Goal: Task Accomplishment & Management: Use online tool/utility

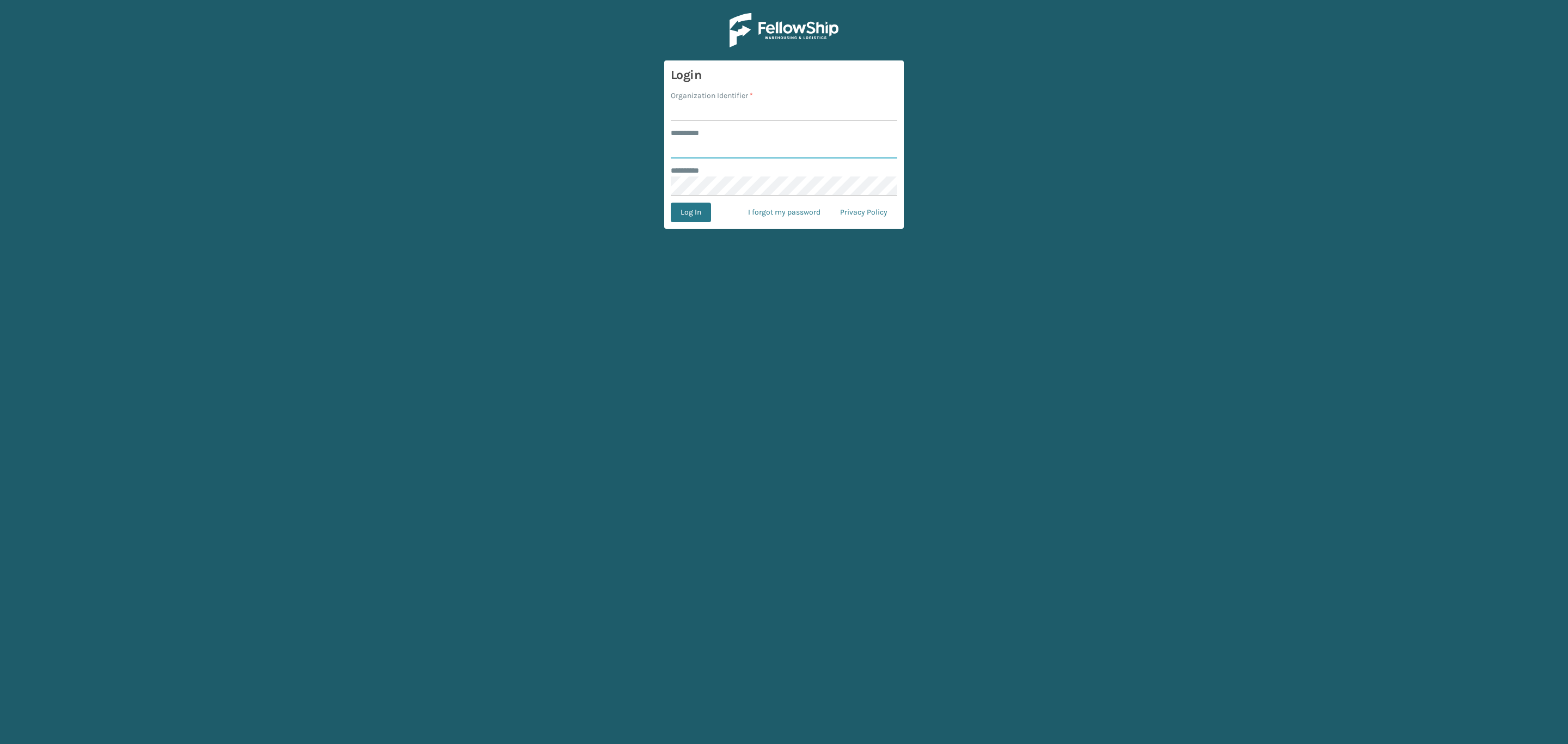
type input "*****"
click at [783, 118] on input "Organization Identifier *" at bounding box center [784, 111] width 226 height 19
type input "SleepGeekz"
click at [679, 213] on button "Log In" at bounding box center [691, 212] width 40 height 19
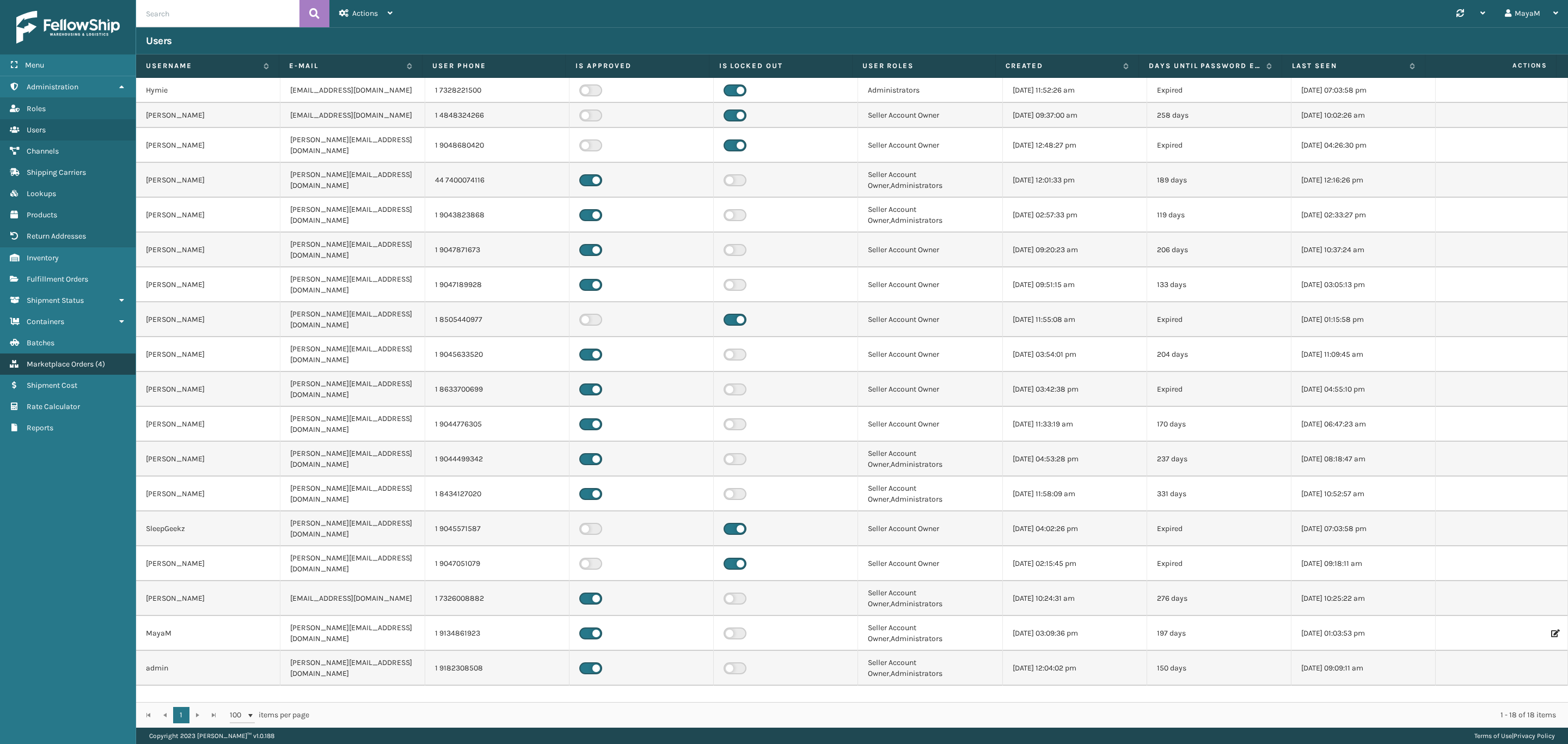
click at [66, 363] on link "Containers Marketplace Orders ( 4 )" at bounding box center [67, 364] width 135 height 22
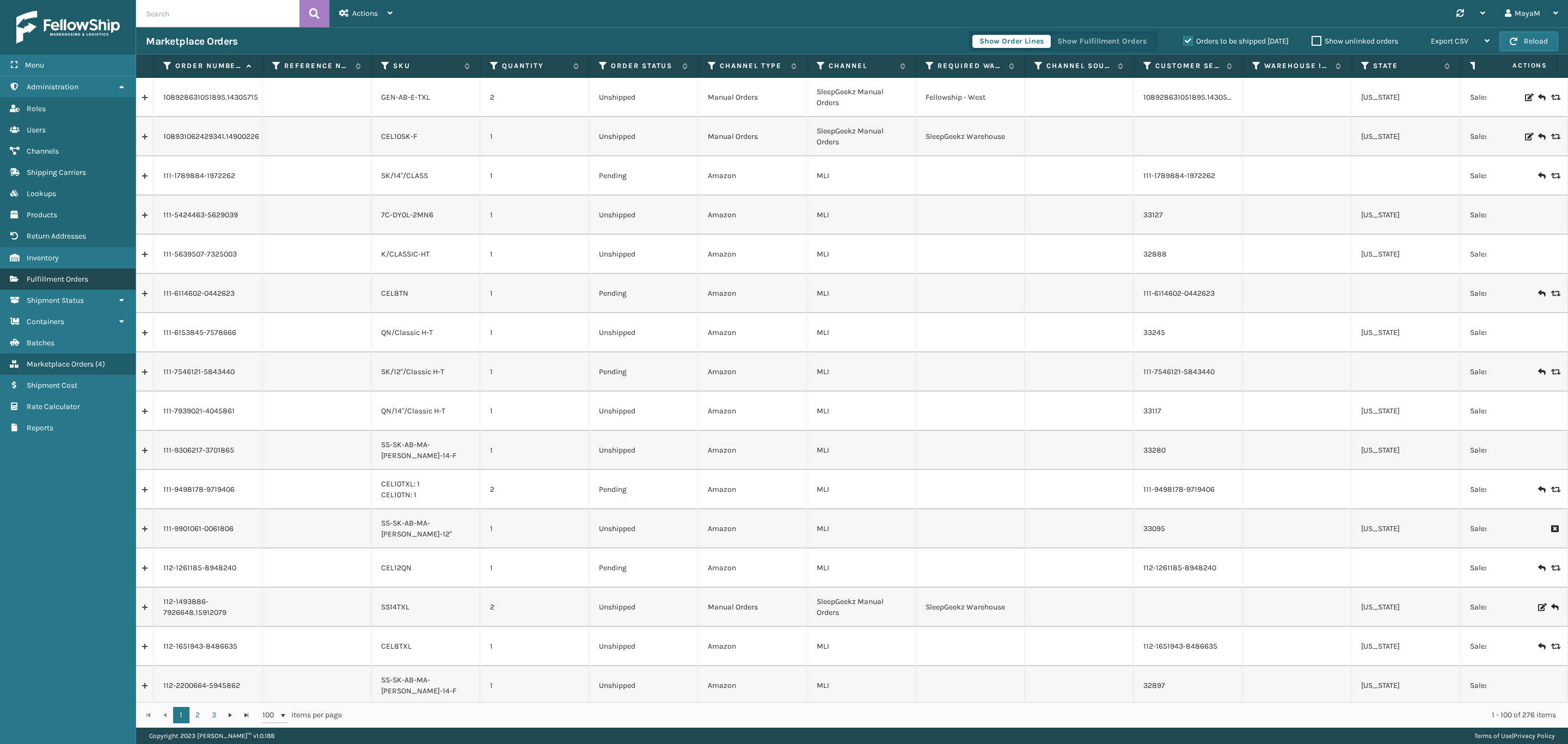
click at [87, 280] on link "Fulfillment Orders" at bounding box center [67, 279] width 135 height 22
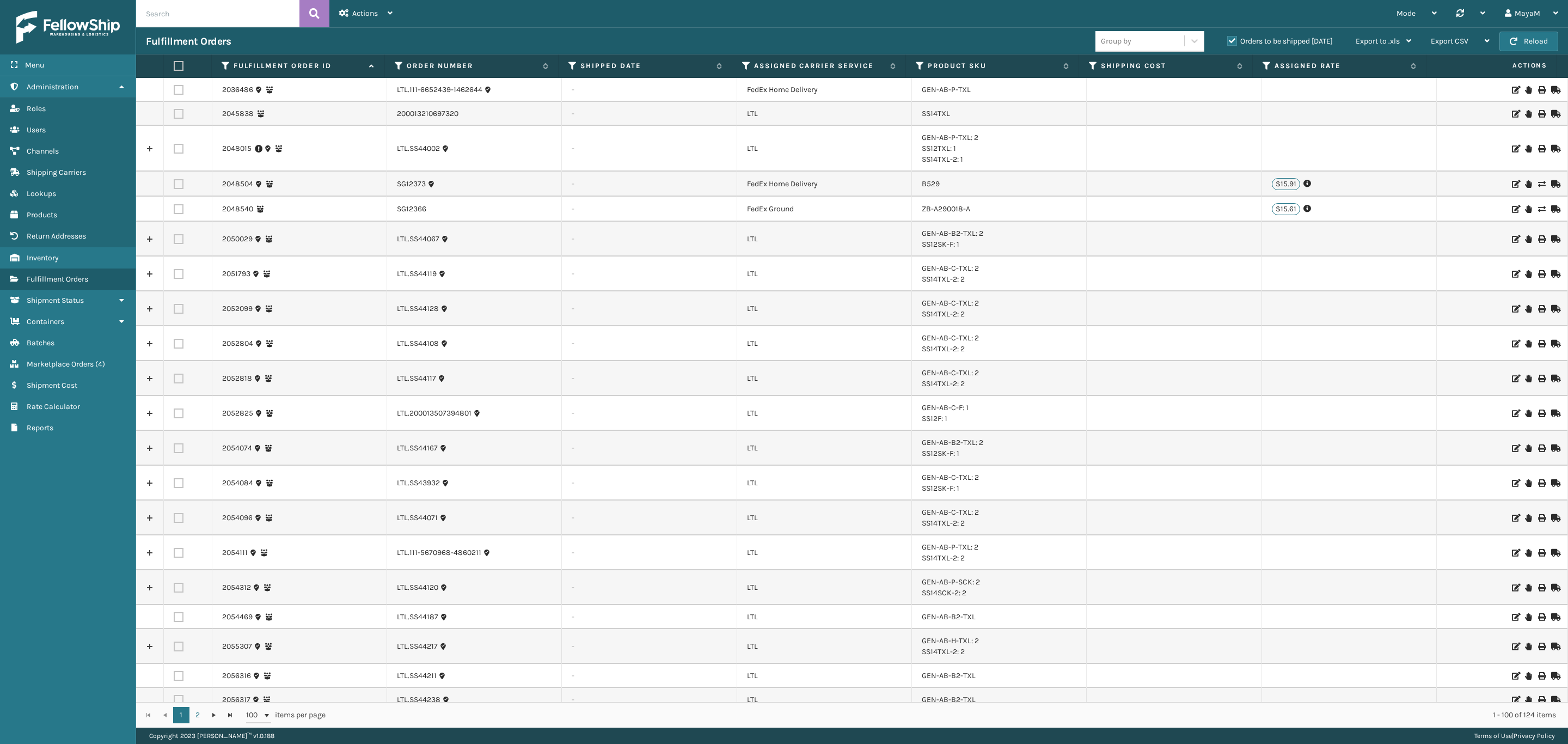
click at [1269, 42] on label "Orders to be shipped [DATE]" at bounding box center [1280, 41] width 105 height 9
click at [1227, 42] on input "Orders to be shipped [DATE]" at bounding box center [1227, 38] width 1 height 7
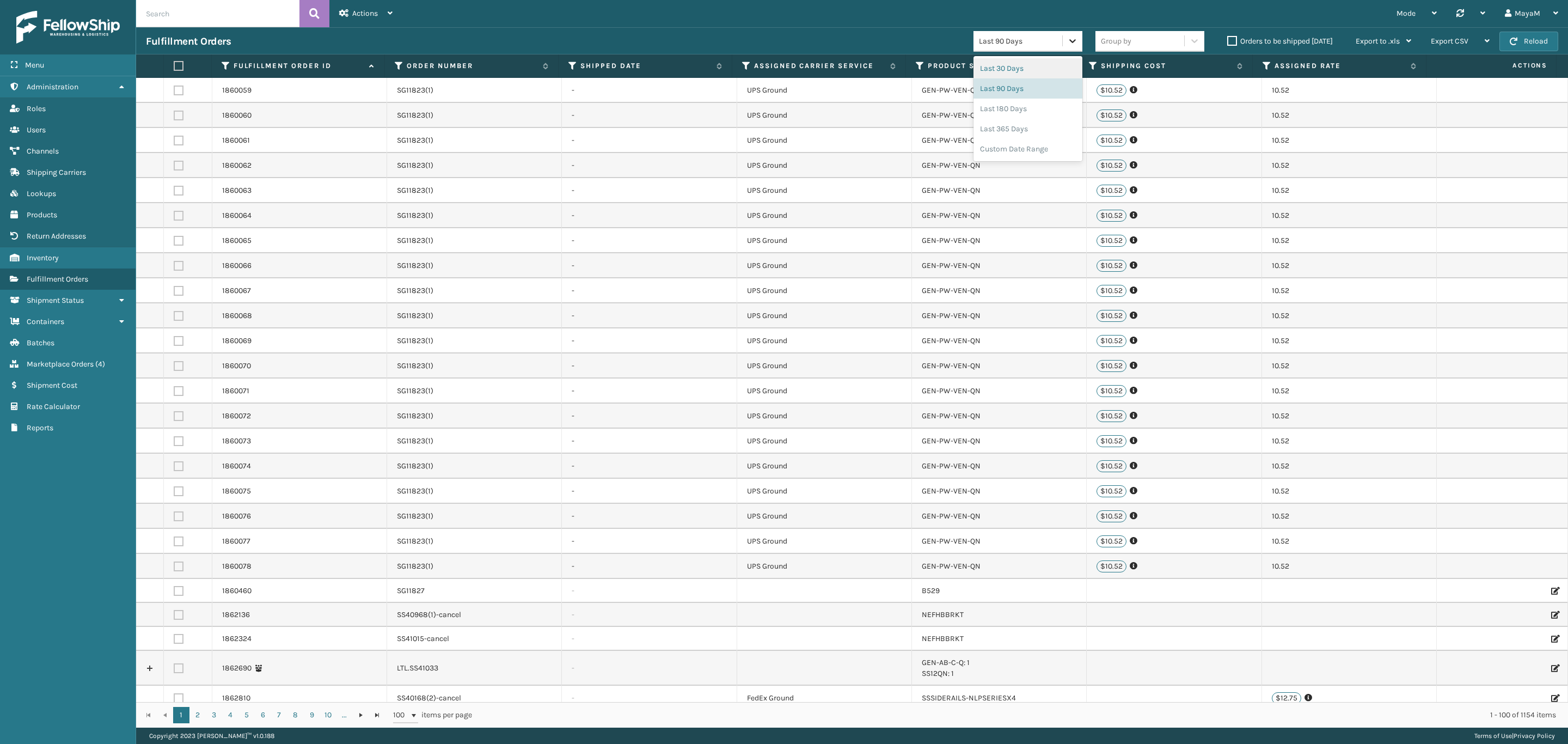
click at [1071, 37] on icon at bounding box center [1073, 41] width 11 height 11
click at [1038, 149] on div "Custom Date Range" at bounding box center [1028, 149] width 109 height 20
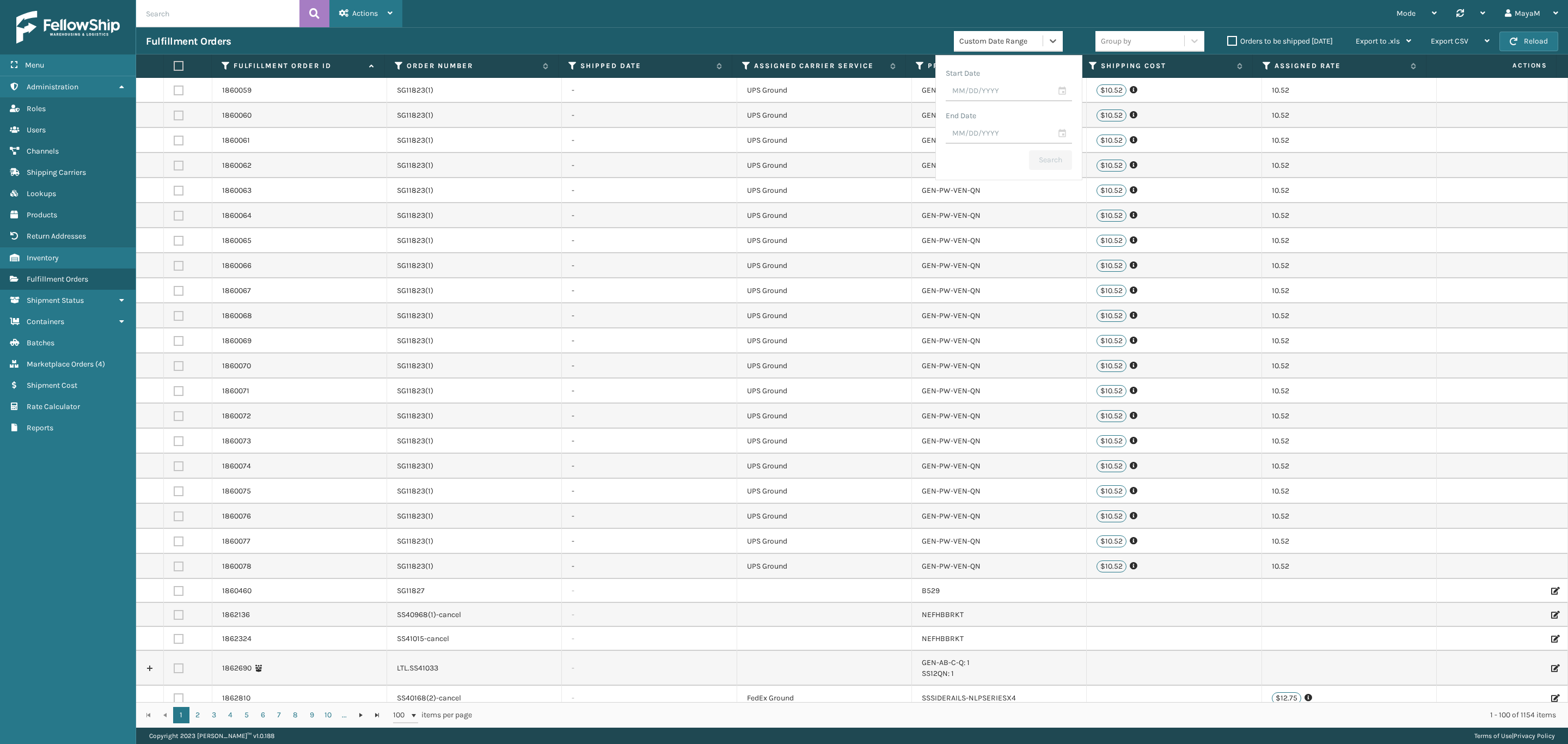
click at [373, 17] on span "Actions" at bounding box center [365, 13] width 26 height 9
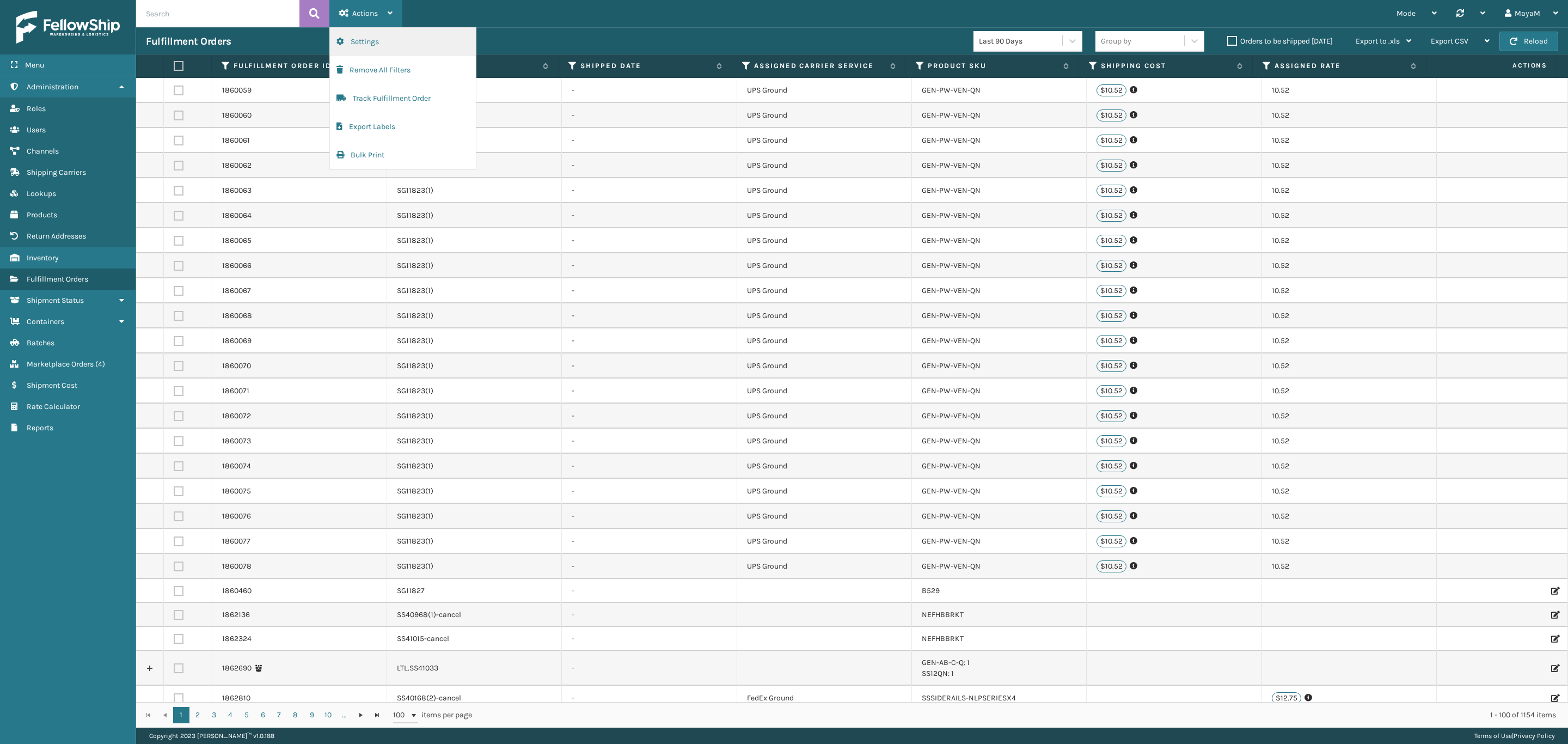
click at [409, 33] on button "Settings" at bounding box center [403, 42] width 146 height 28
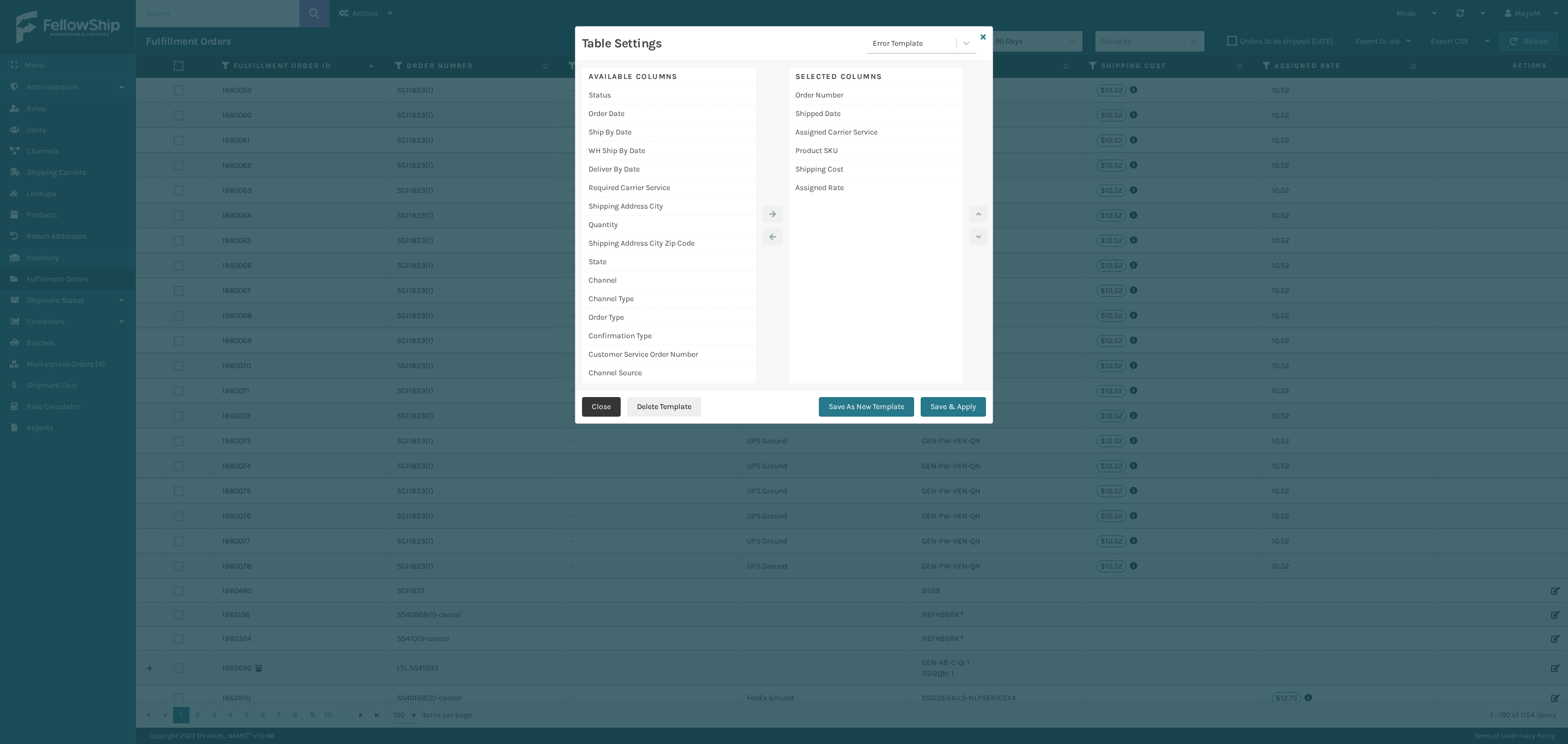
click at [597, 397] on button "Close" at bounding box center [602, 407] width 39 height 19
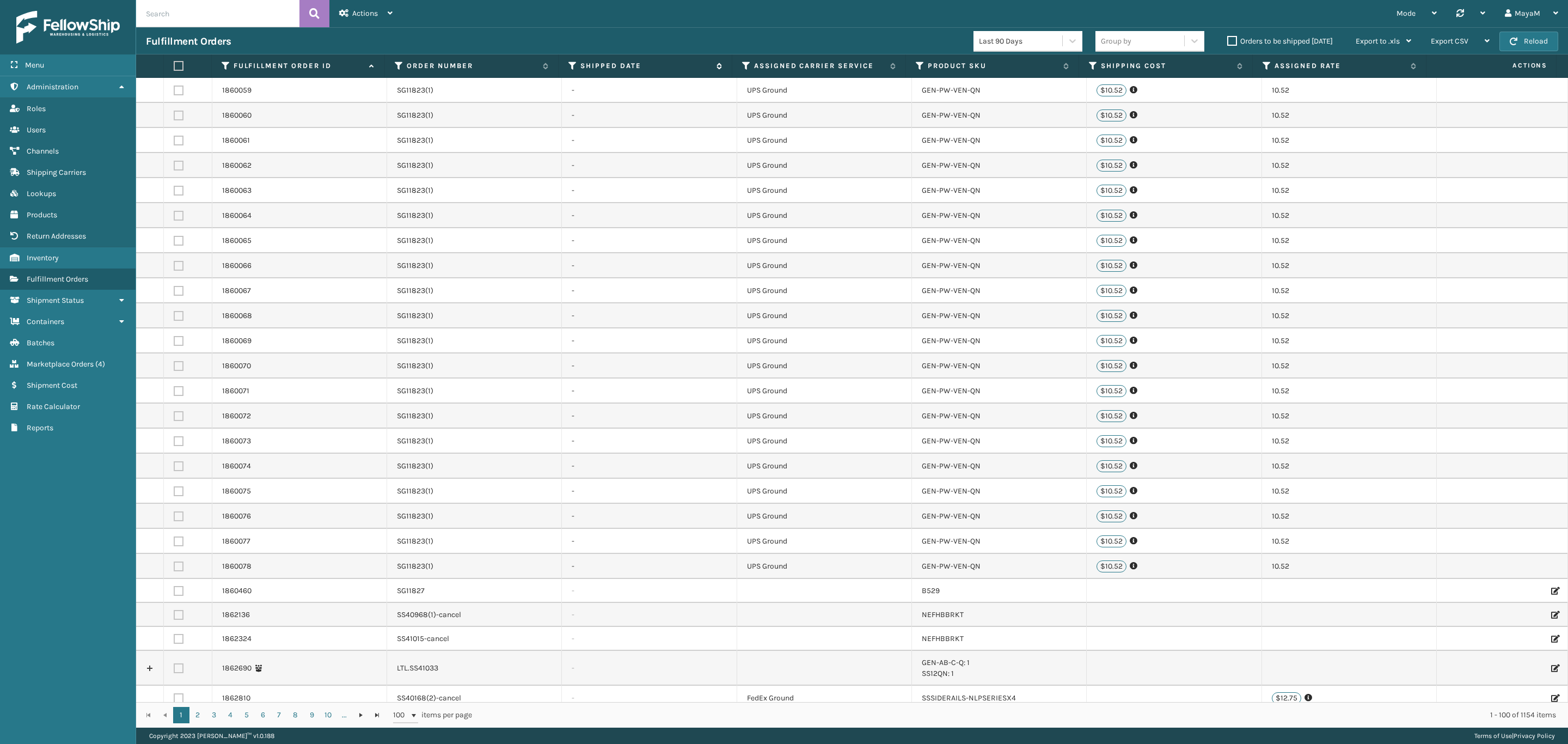
click at [570, 62] on icon at bounding box center [572, 66] width 9 height 10
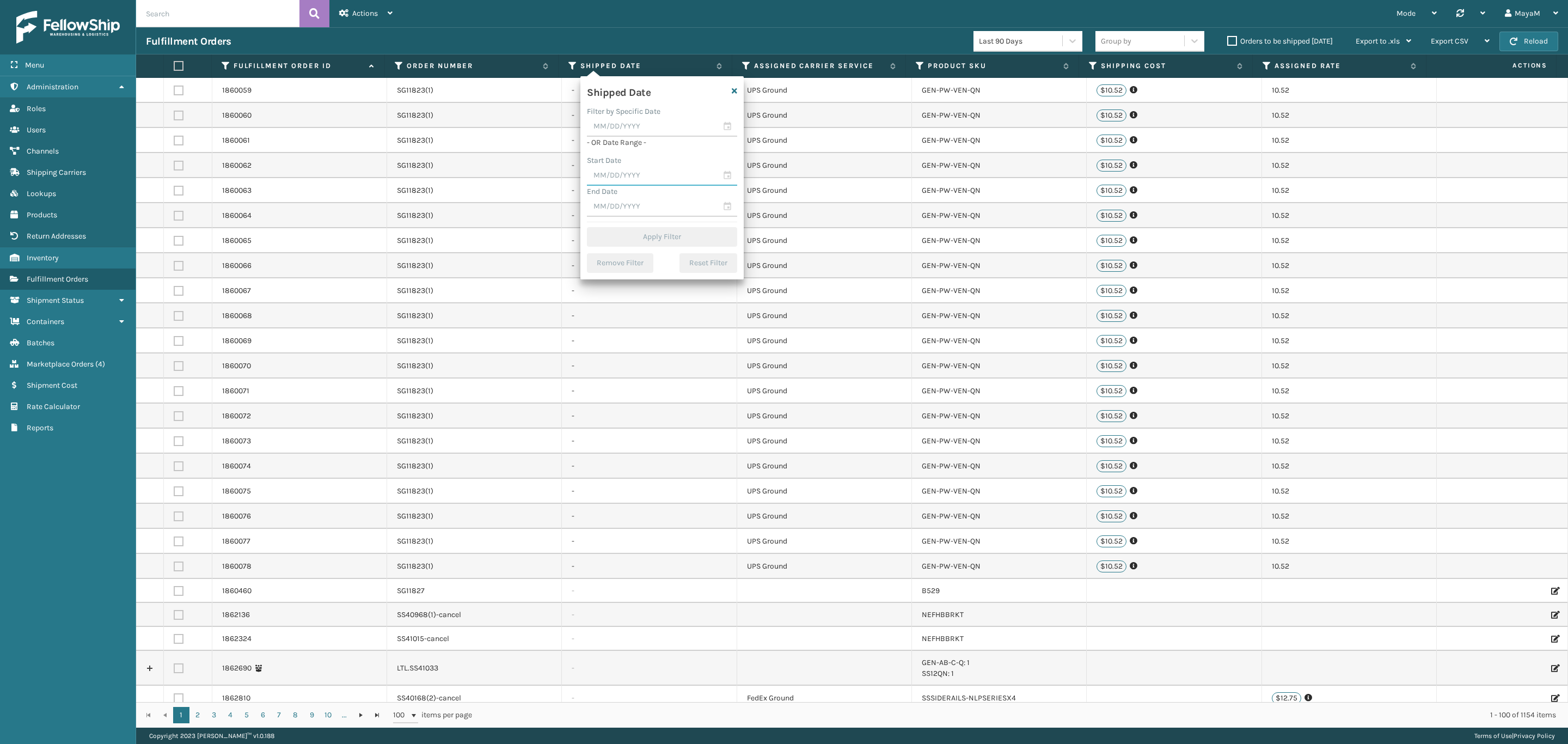
click at [621, 172] on input "text" at bounding box center [662, 176] width 151 height 19
click at [701, 193] on span "Previous Month" at bounding box center [703, 196] width 11 height 11
click at [694, 240] on div "1" at bounding box center [694, 239] width 17 height 17
type input "[DATE]"
click at [667, 153] on input "text" at bounding box center [662, 158] width 151 height 19
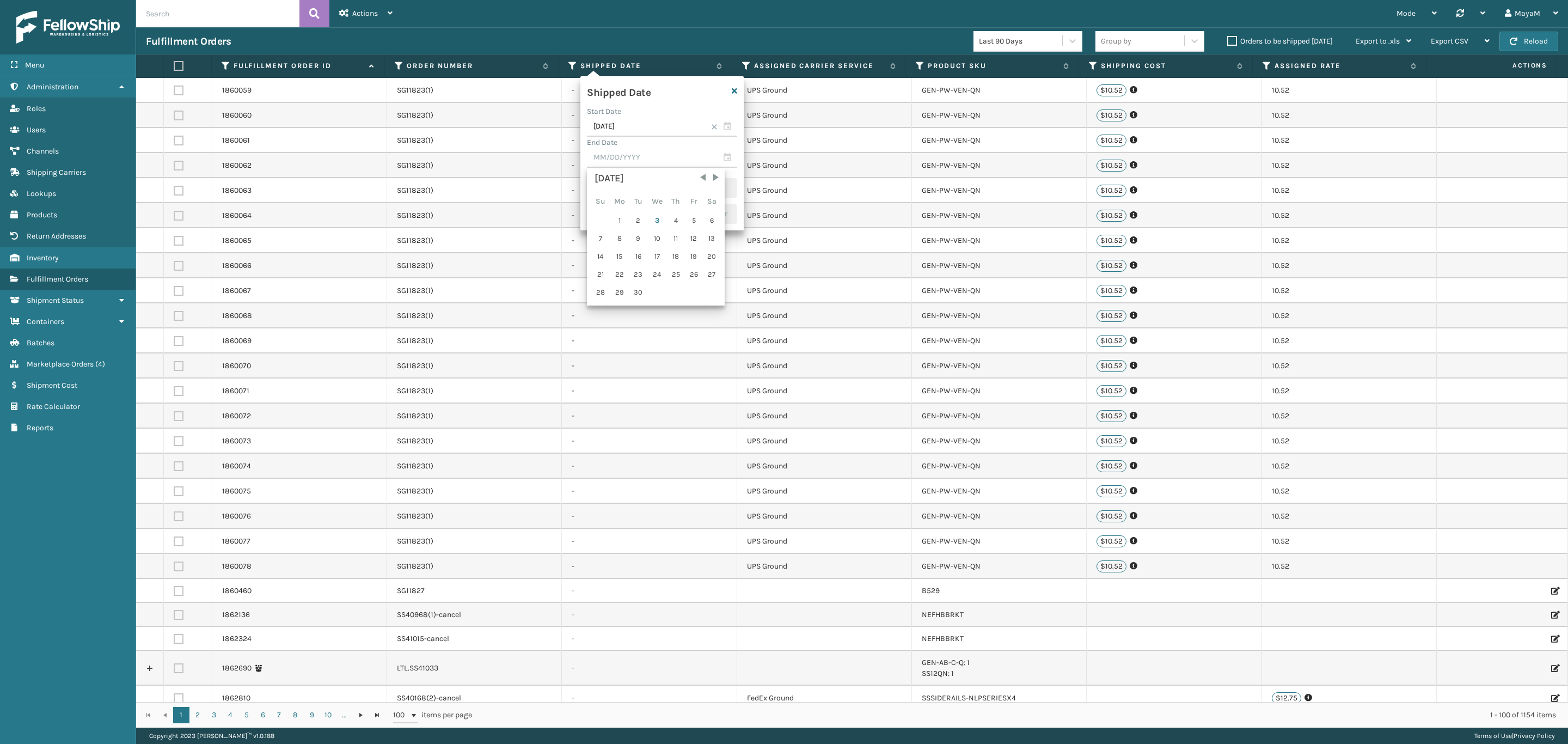
click at [701, 183] on div "[DATE]" at bounding box center [656, 178] width 123 height 15
click at [701, 180] on span "Previous Month" at bounding box center [703, 178] width 11 height 11
click at [604, 305] on div "31" at bounding box center [600, 310] width 17 height 17
type input "[DATE]"
click at [704, 191] on button "Apply Filter" at bounding box center [662, 188] width 151 height 19
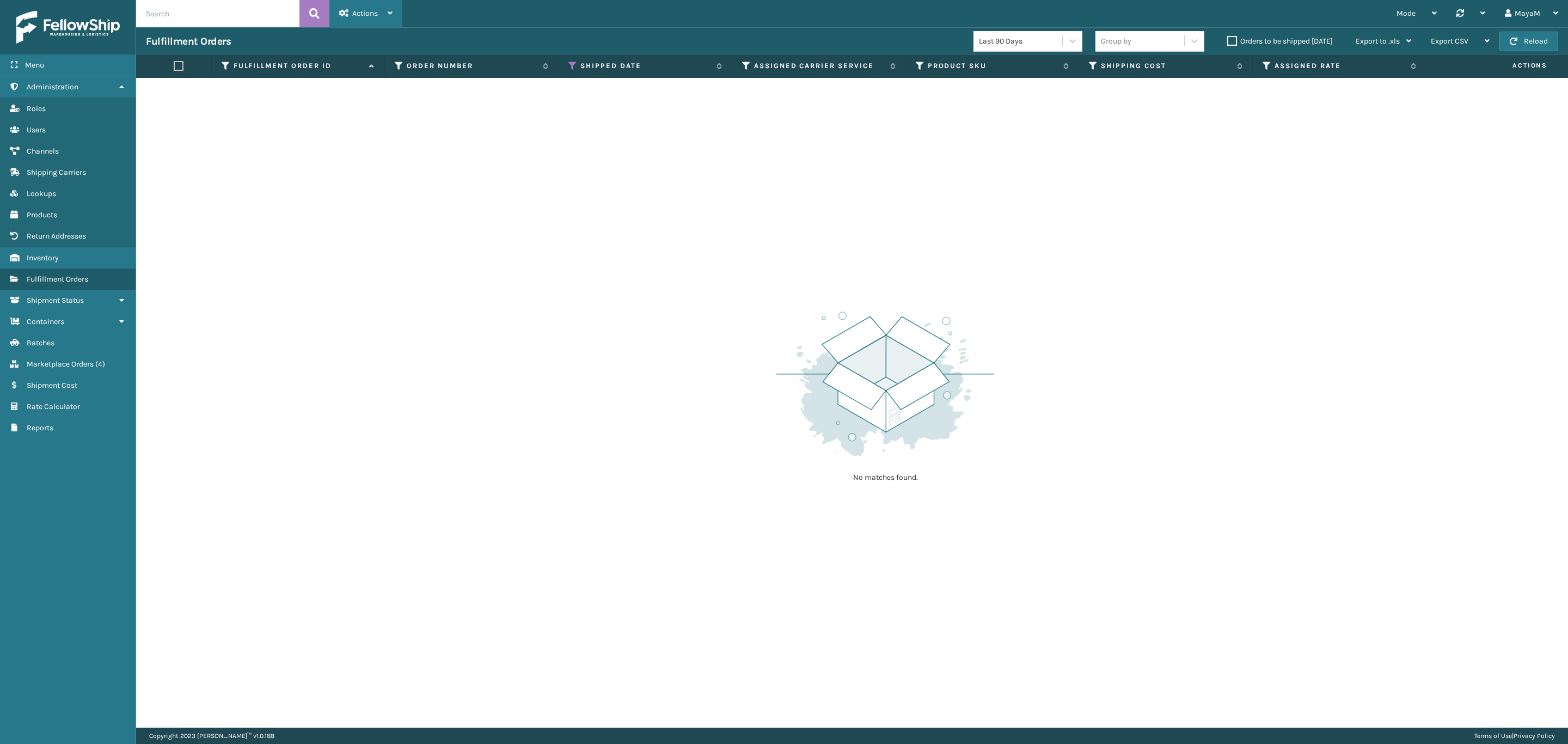
click at [335, 3] on div "Actions Settings Remove All Filters Track Fulfillment Order Export Labels Bulk …" at bounding box center [366, 13] width 73 height 27
click at [398, 74] on button "Remove All Filters" at bounding box center [403, 70] width 146 height 28
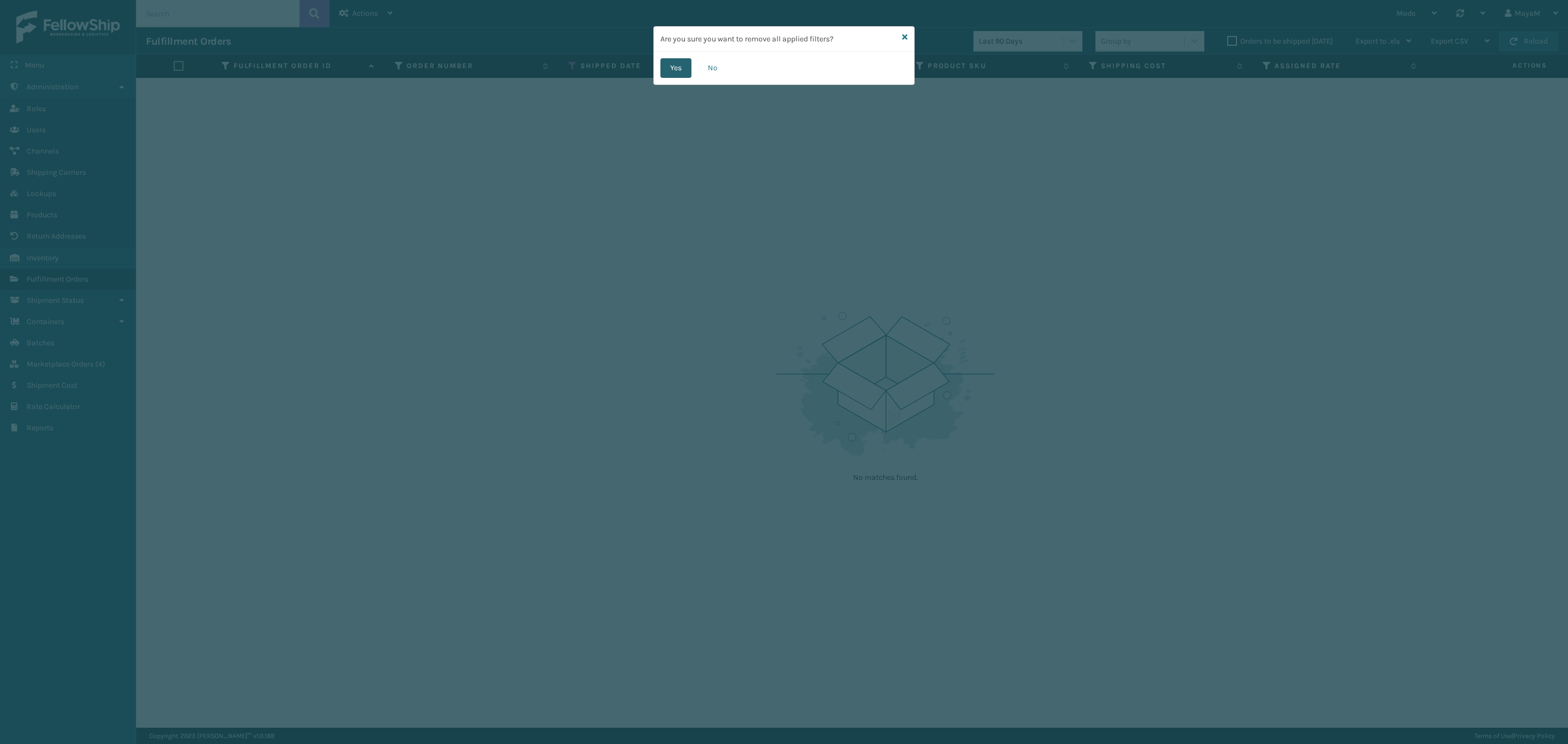
click at [665, 67] on button "Yes" at bounding box center [676, 68] width 31 height 19
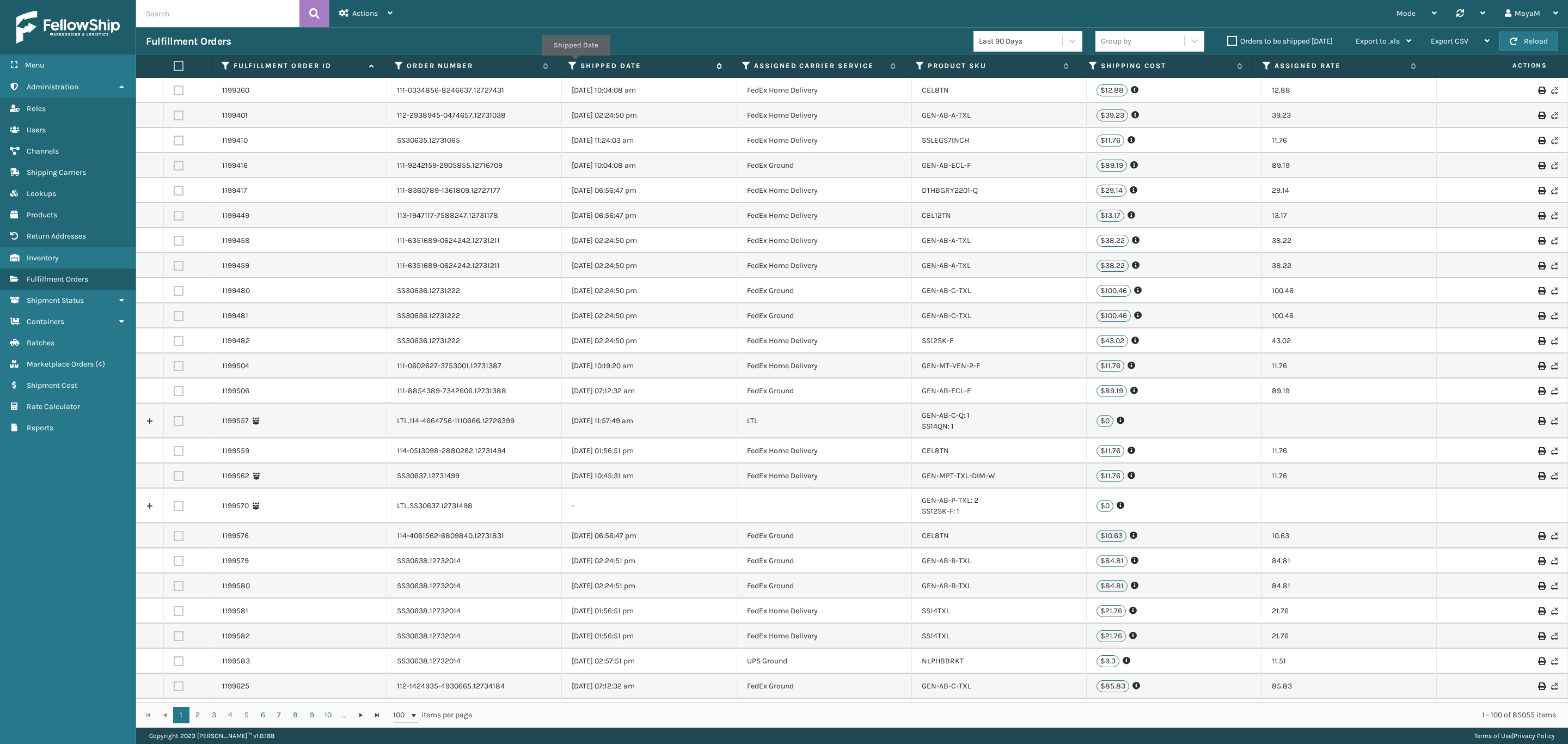
click at [575, 64] on icon at bounding box center [572, 66] width 9 height 10
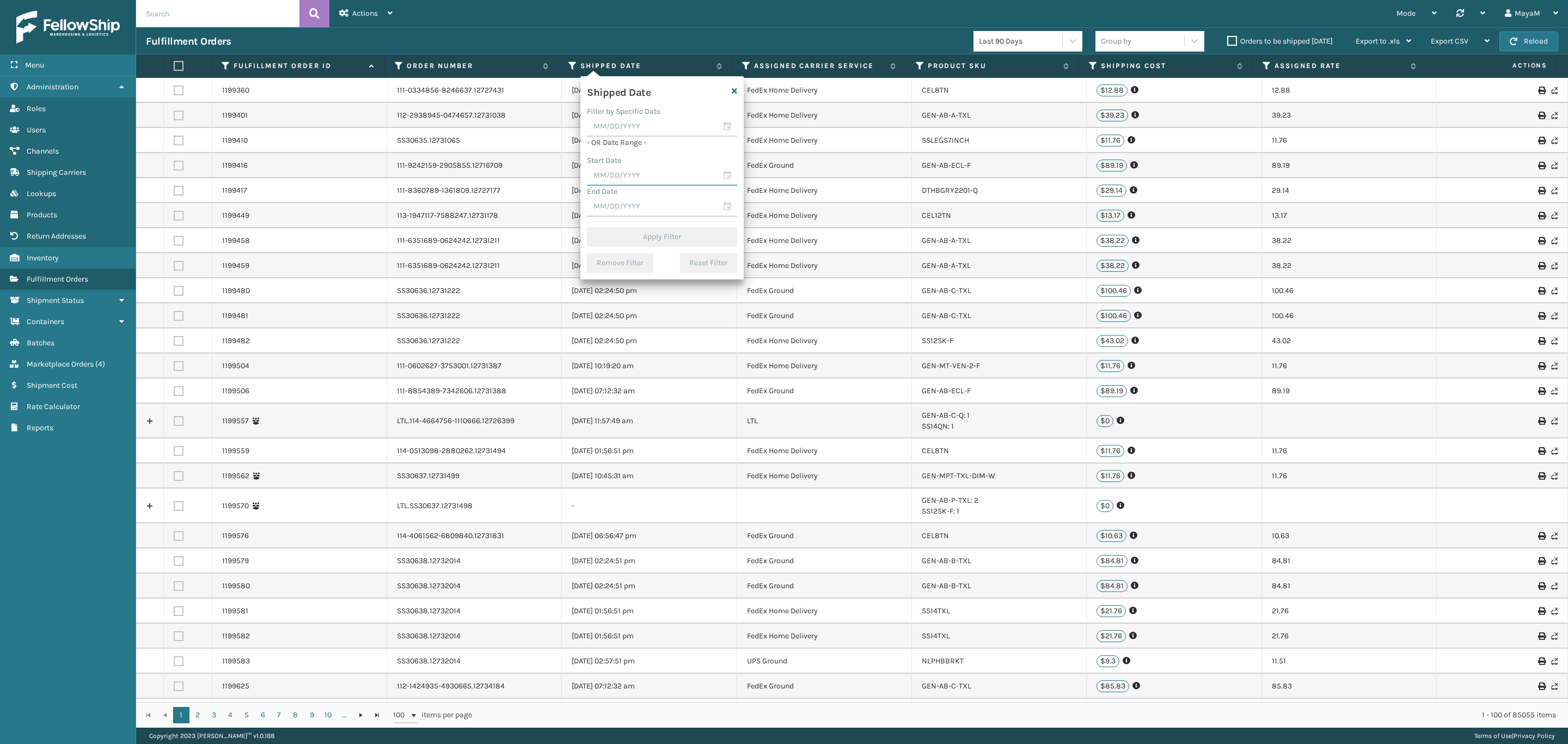
click at [621, 177] on input "text" at bounding box center [662, 176] width 151 height 19
click at [696, 192] on div "[DATE]" at bounding box center [656, 196] width 123 height 15
drag, startPoint x: 698, startPoint y: 192, endPoint x: 679, endPoint y: 206, distance: 23.6
click at [698, 193] on span "Previous Month" at bounding box center [703, 196] width 11 height 11
click at [686, 239] on div "1" at bounding box center [694, 239] width 17 height 17
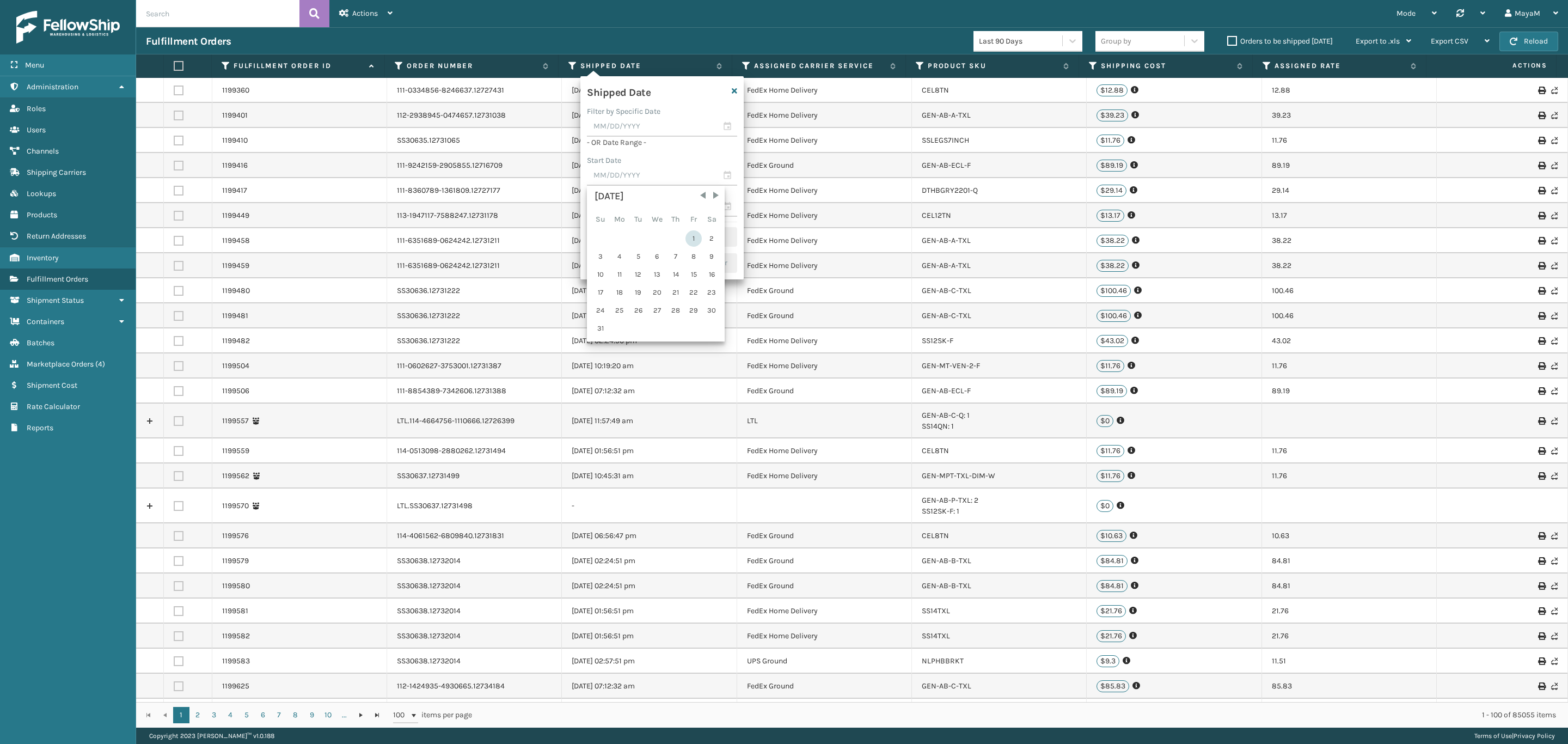
type input "[DATE]"
click at [621, 159] on input "text" at bounding box center [662, 158] width 151 height 19
click at [706, 176] on span "Previous Month" at bounding box center [703, 178] width 11 height 11
click at [600, 305] on div "31" at bounding box center [600, 310] width 17 height 17
type input "[DATE]"
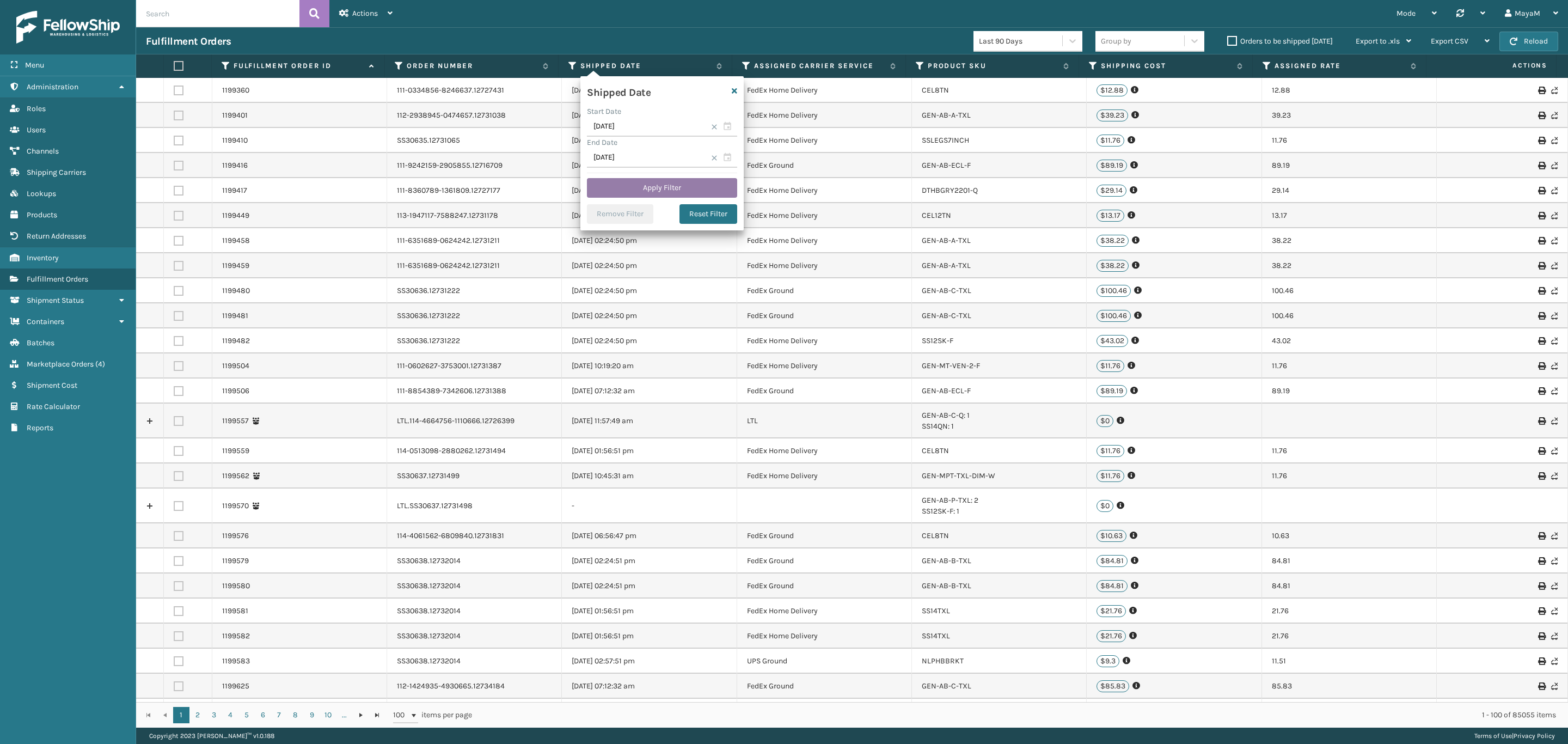
click at [674, 185] on button "Apply Filter" at bounding box center [662, 188] width 151 height 19
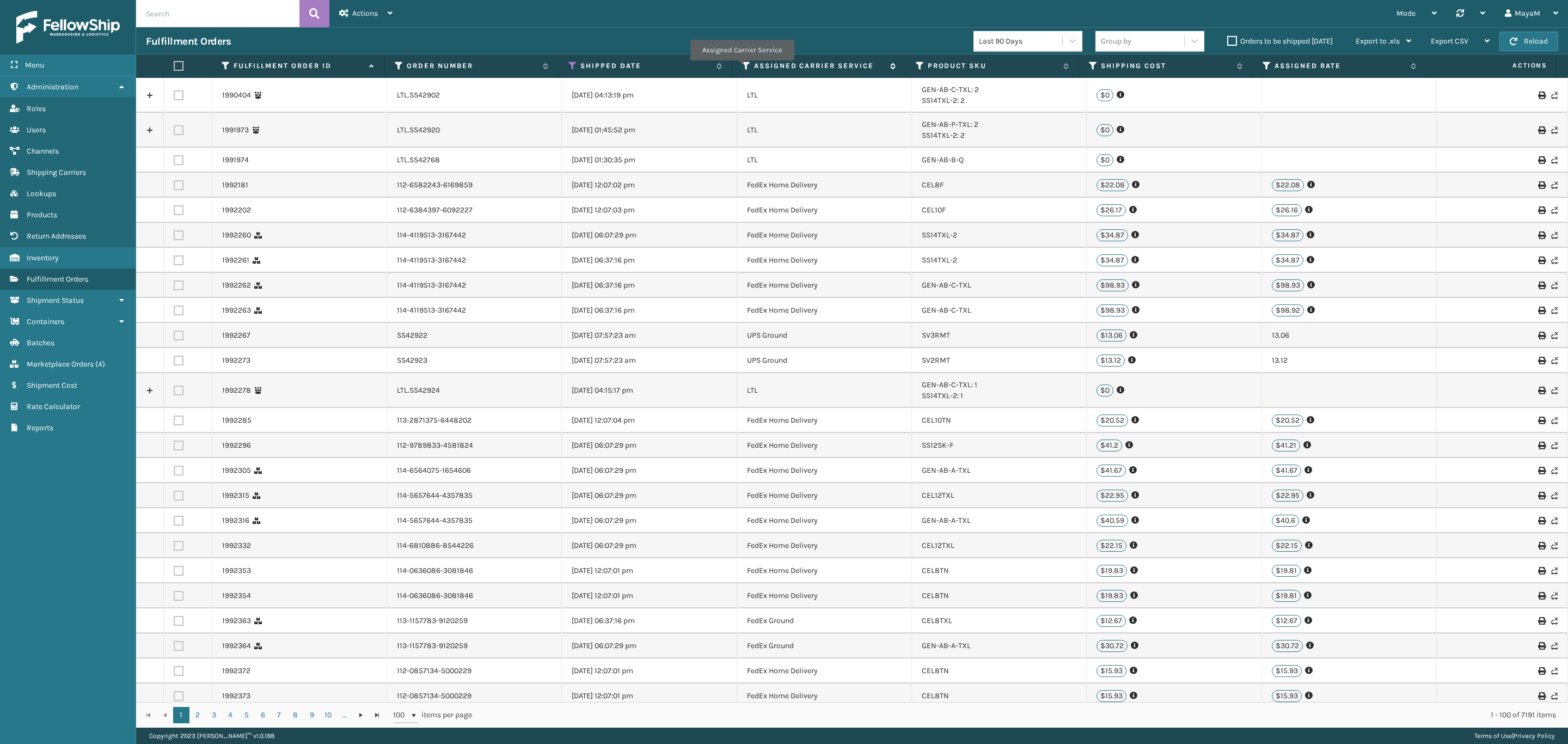
click at [742, 69] on icon at bounding box center [747, 66] width 9 height 10
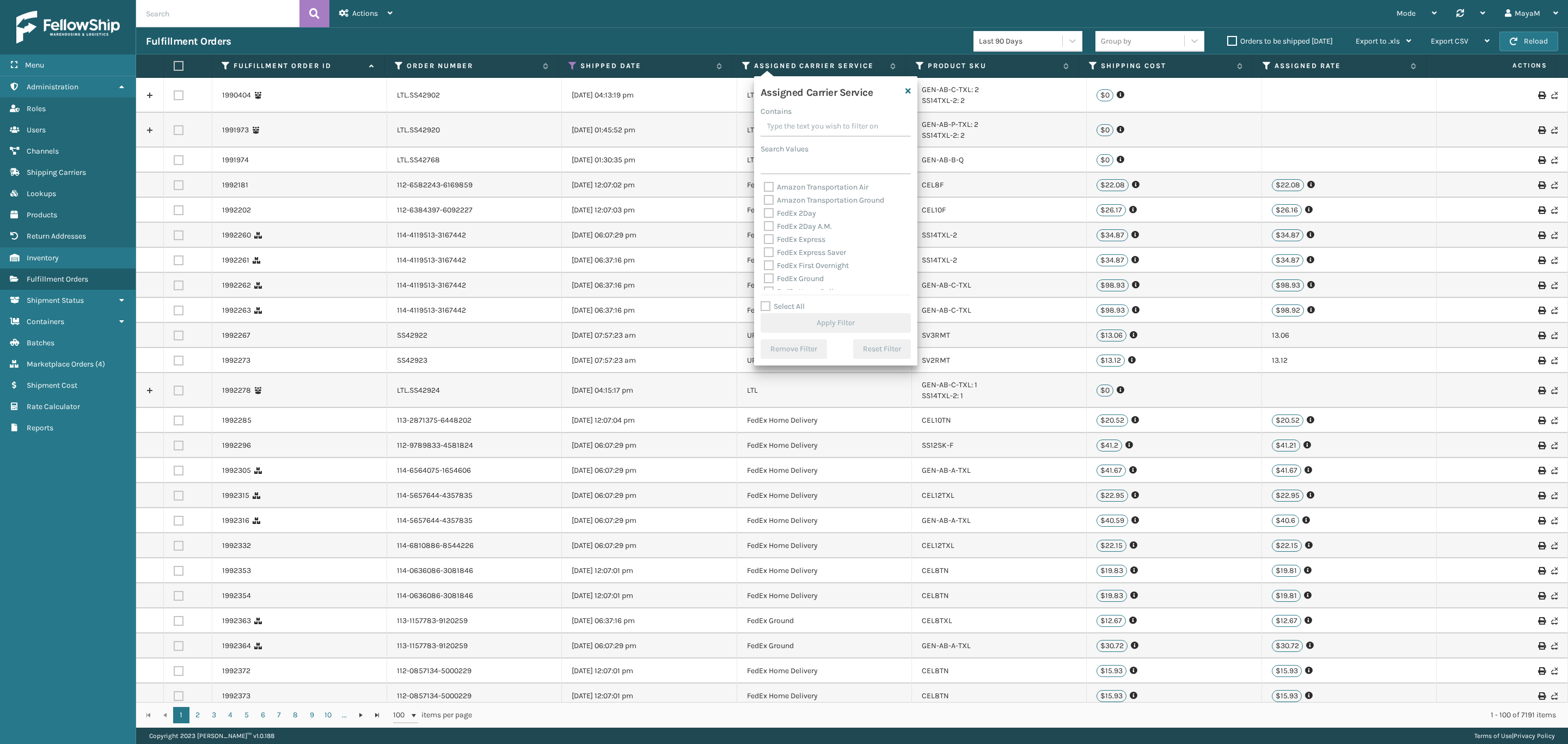
click at [792, 305] on label "Select All" at bounding box center [783, 306] width 44 height 9
click at [792, 301] on input "Select All" at bounding box center [842, 301] width 163 height 1
checkbox input "true"
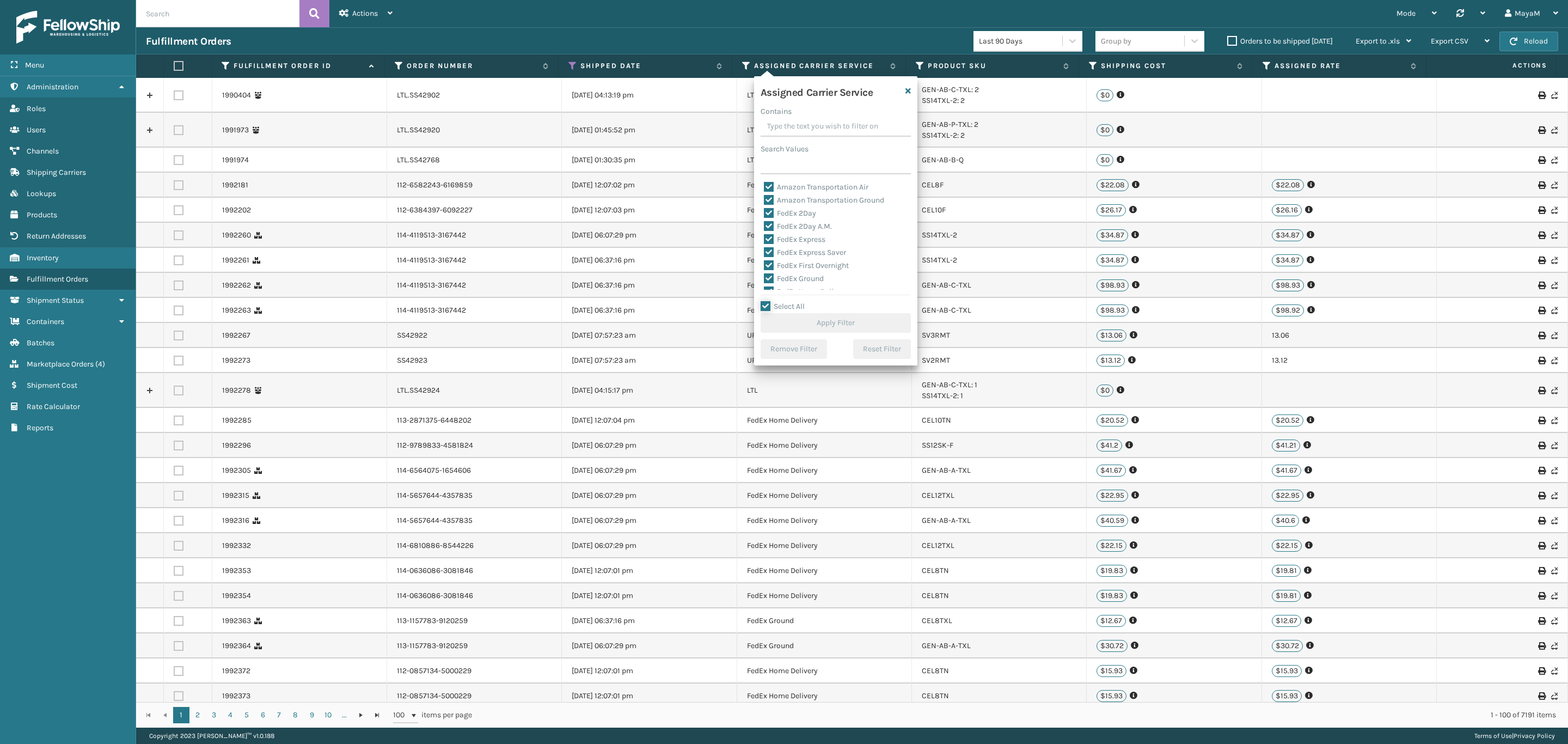
checkbox input "true"
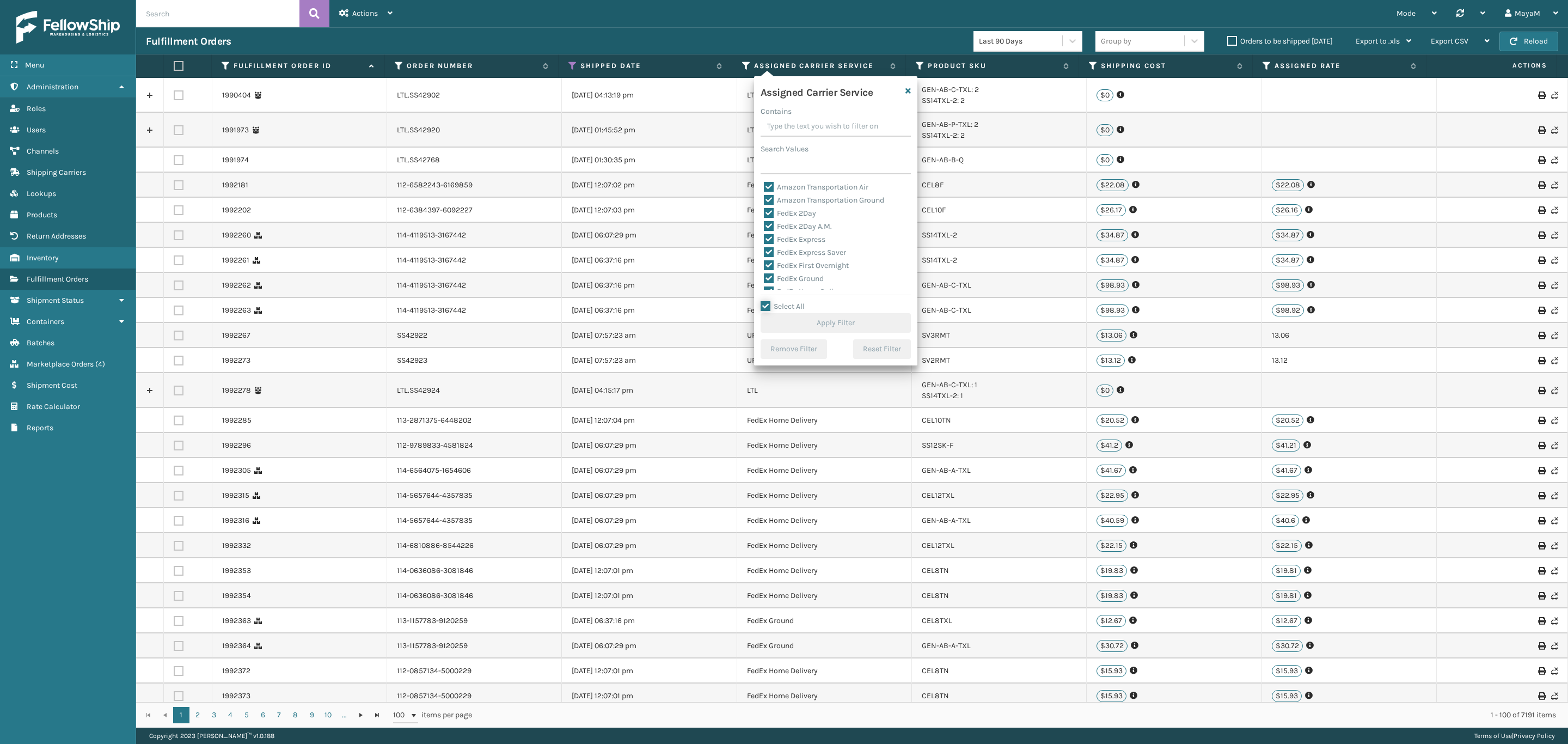
checkbox input "true"
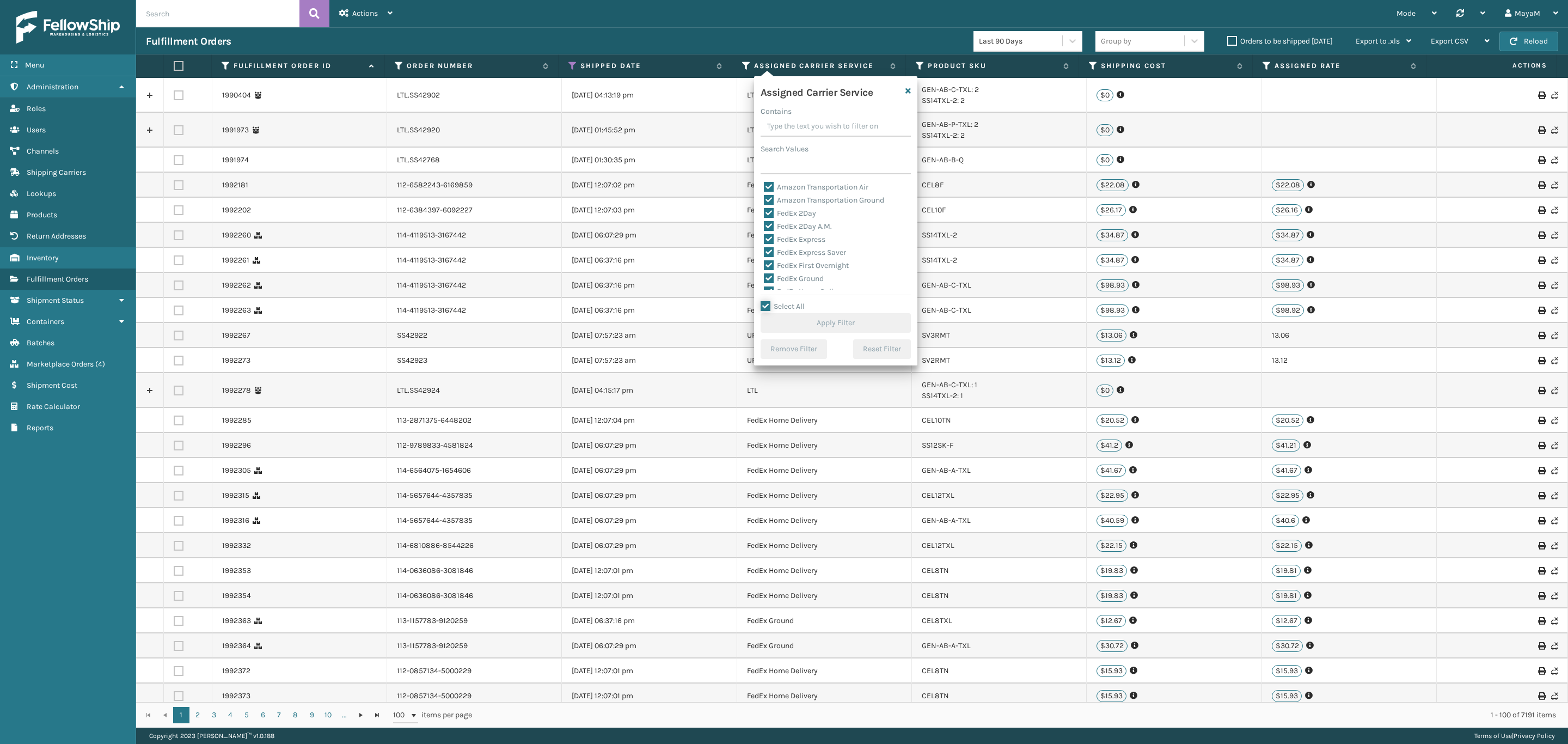
checkbox input "true"
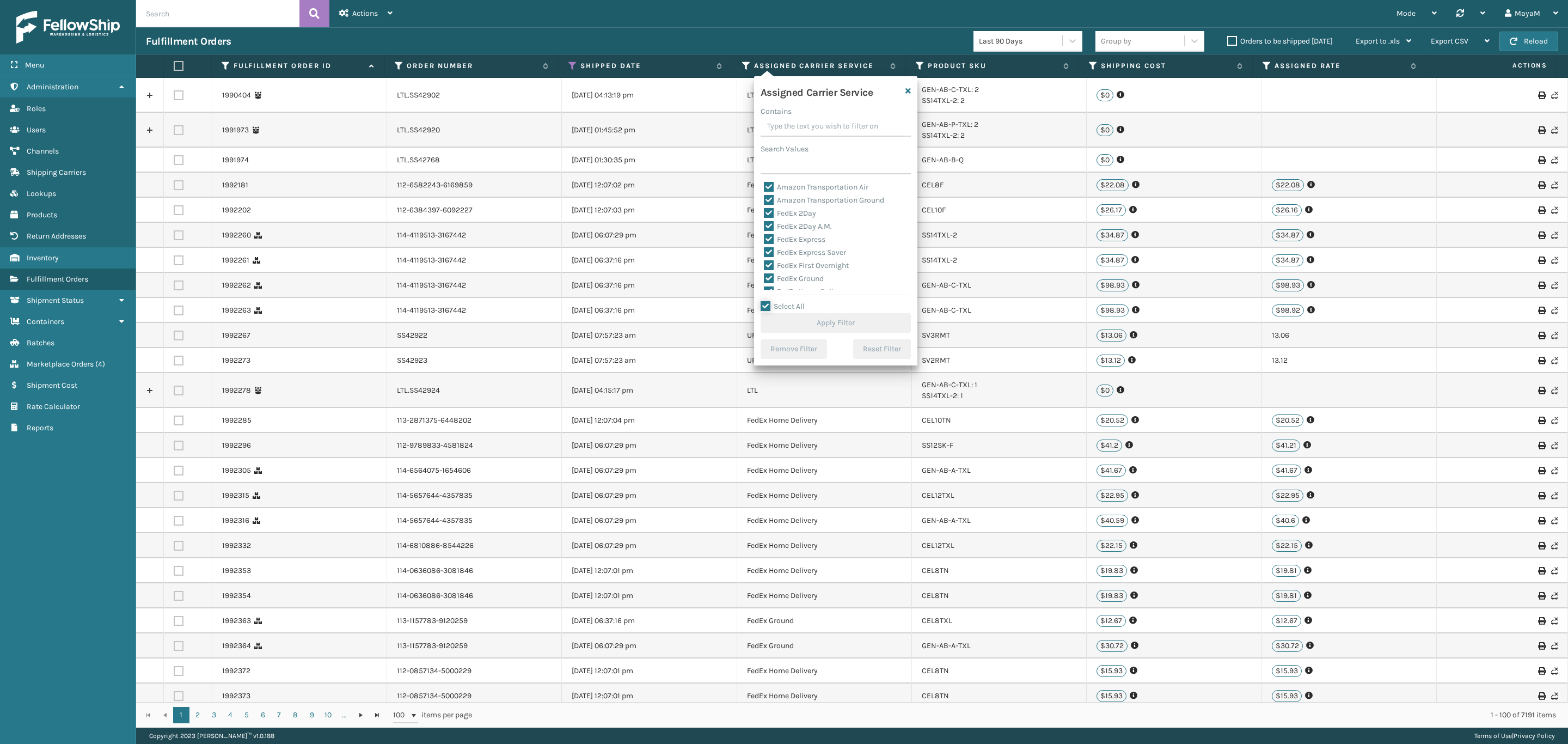
checkbox input "true"
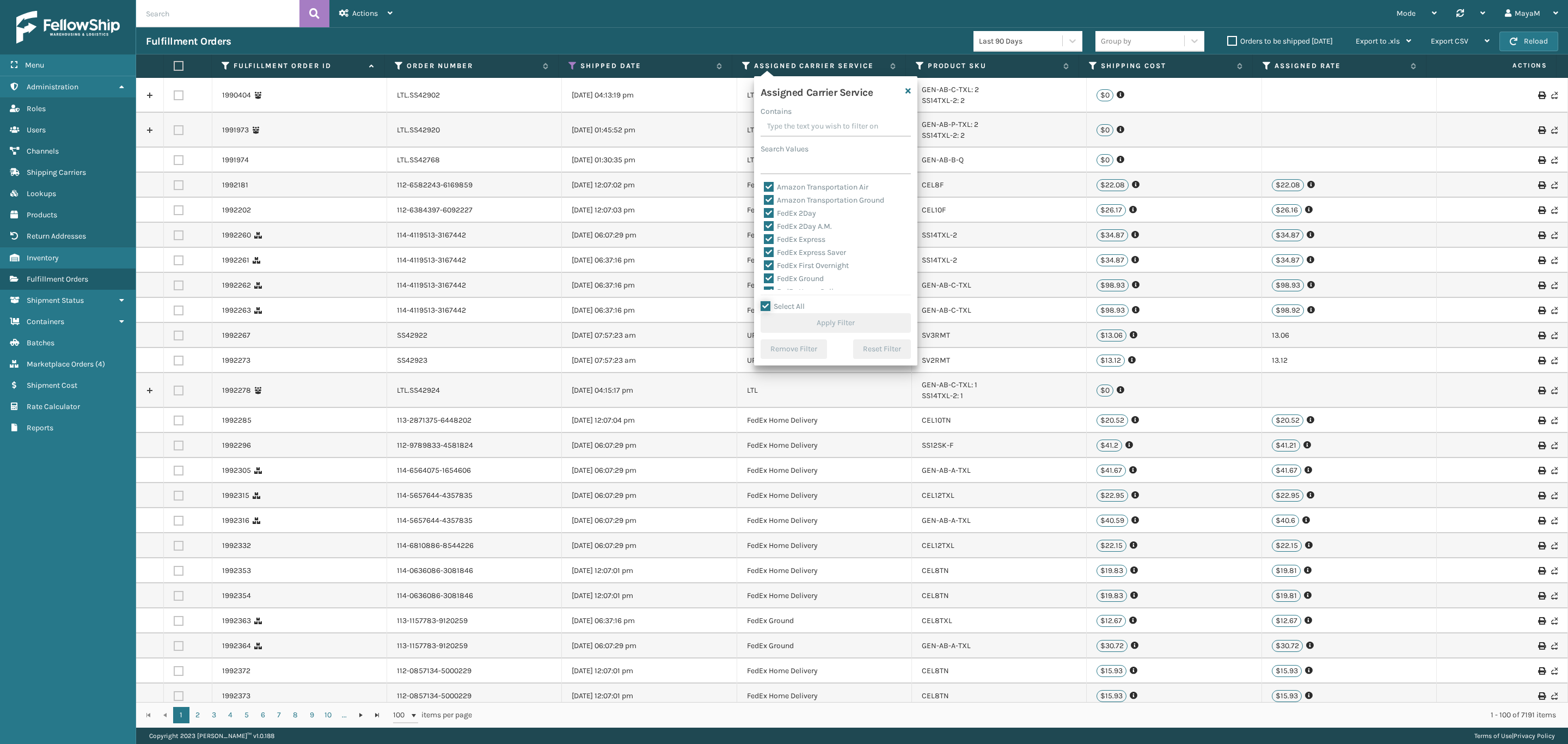
checkbox input "true"
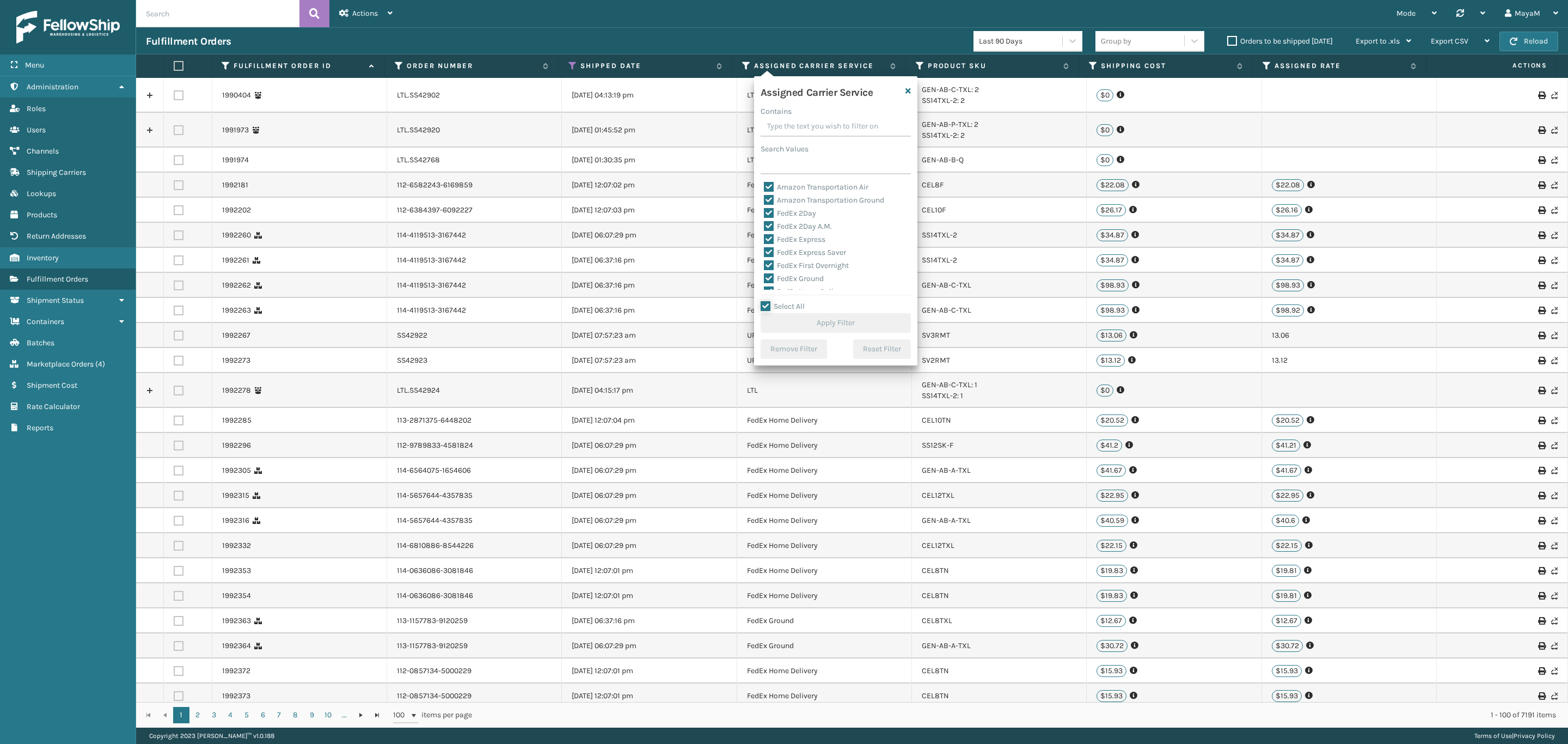
checkbox input "true"
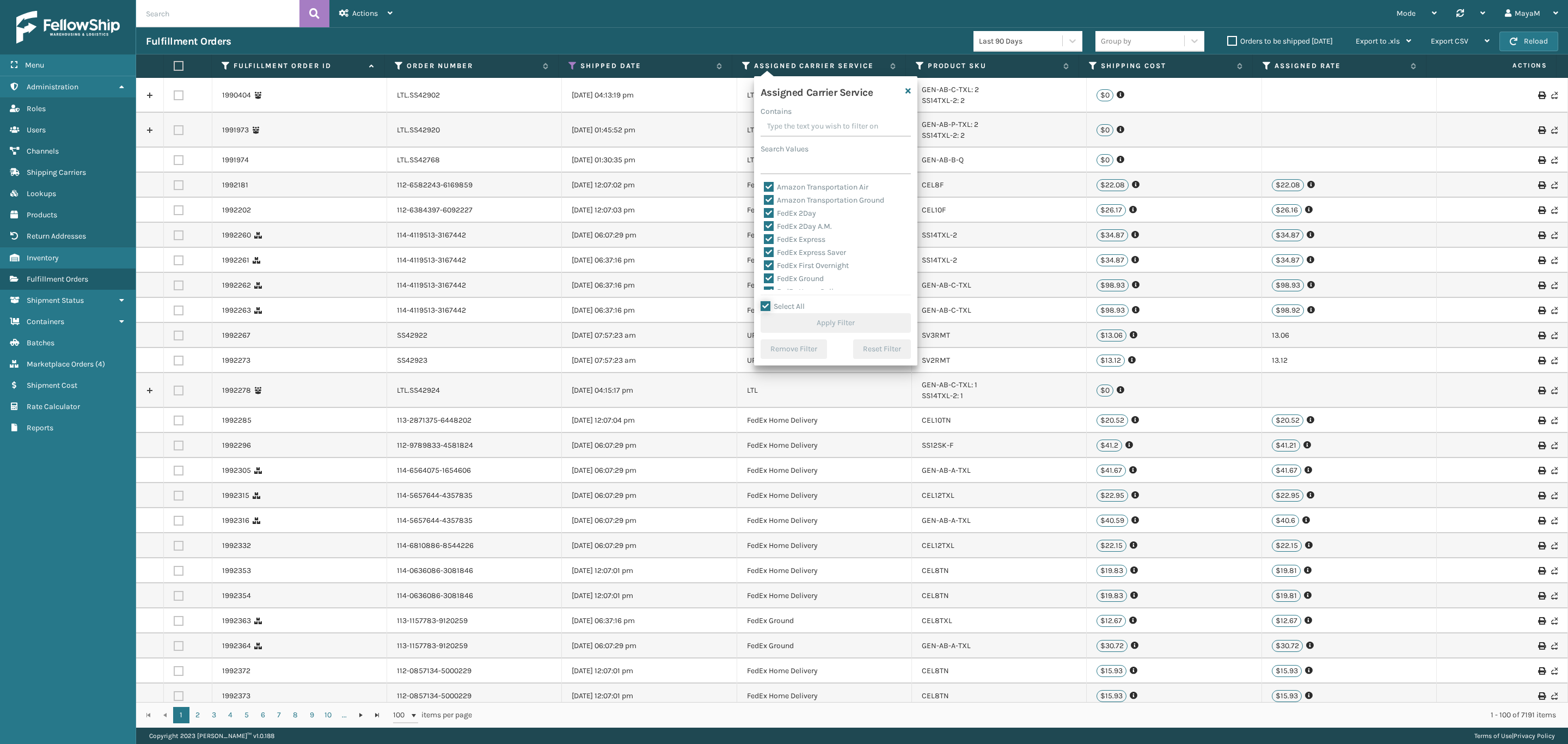
checkbox input "true"
click at [783, 260] on label "LTL" at bounding box center [776, 262] width 24 height 9
click at [765, 260] on input "LTL" at bounding box center [764, 260] width 1 height 7
checkbox input "false"
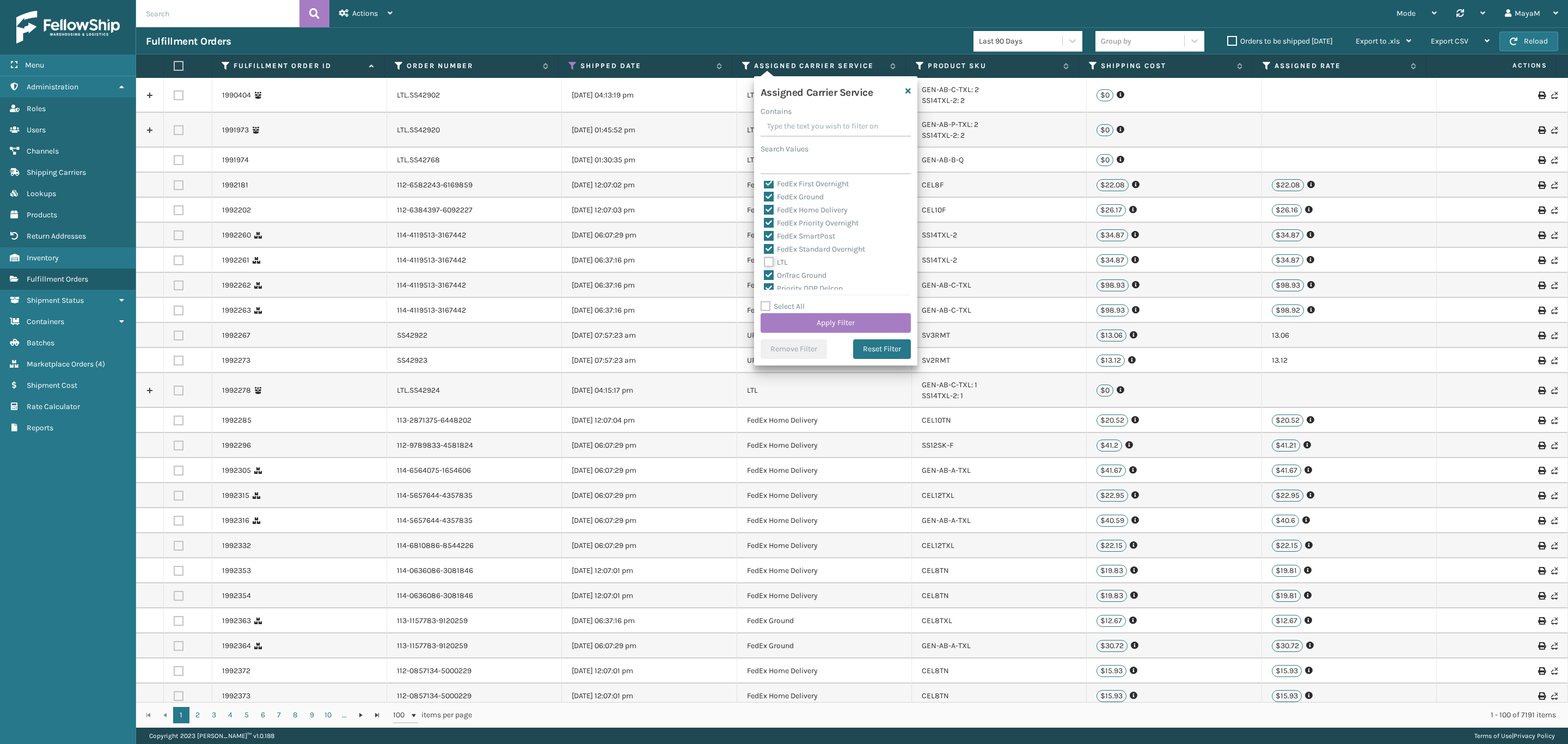
checkbox input "false"
click at [894, 328] on button "Apply Filter" at bounding box center [835, 323] width 151 height 19
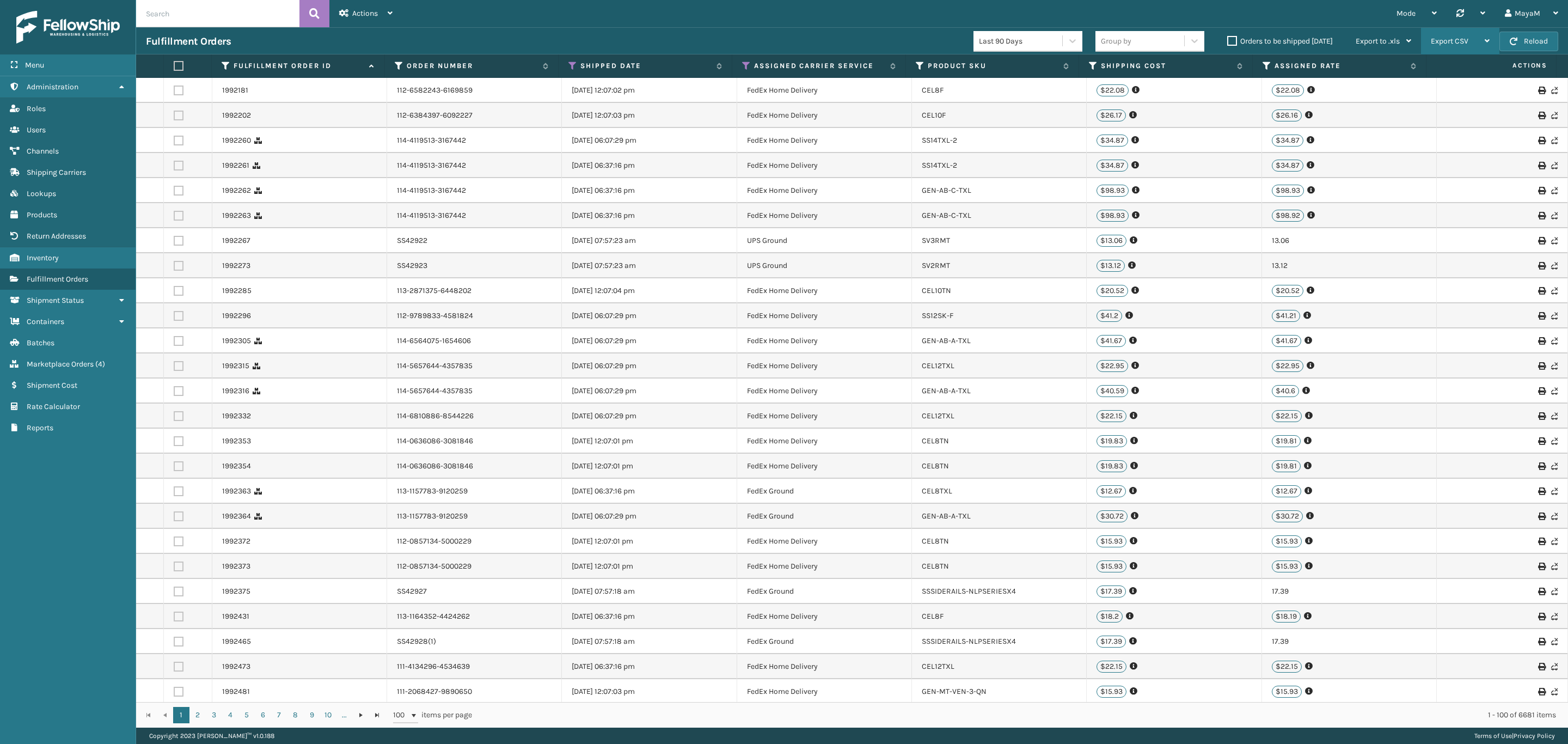
click at [1439, 43] on span "Export CSV" at bounding box center [1449, 41] width 37 height 9
click at [1439, 102] on li "Export All Pages" at bounding box center [1426, 99] width 146 height 29
